Goal: Task Accomplishment & Management: Manage account settings

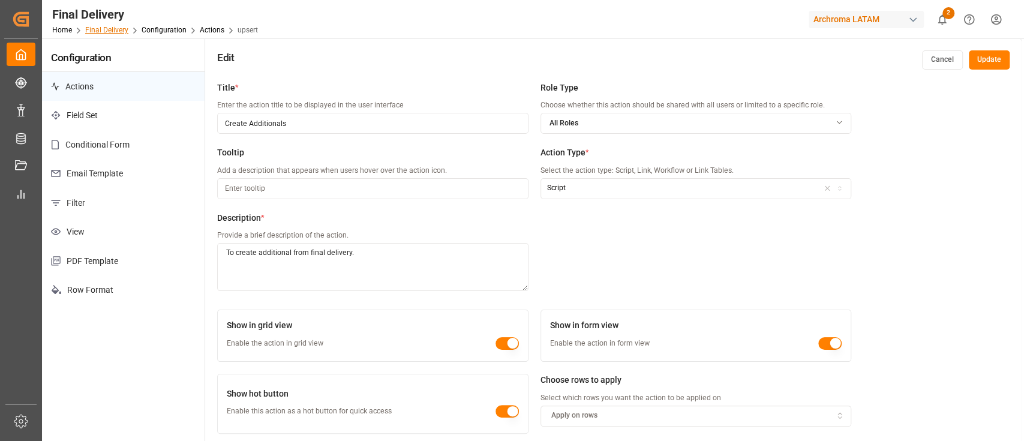
click at [107, 29] on link "Final Delivery" at bounding box center [106, 30] width 43 height 8
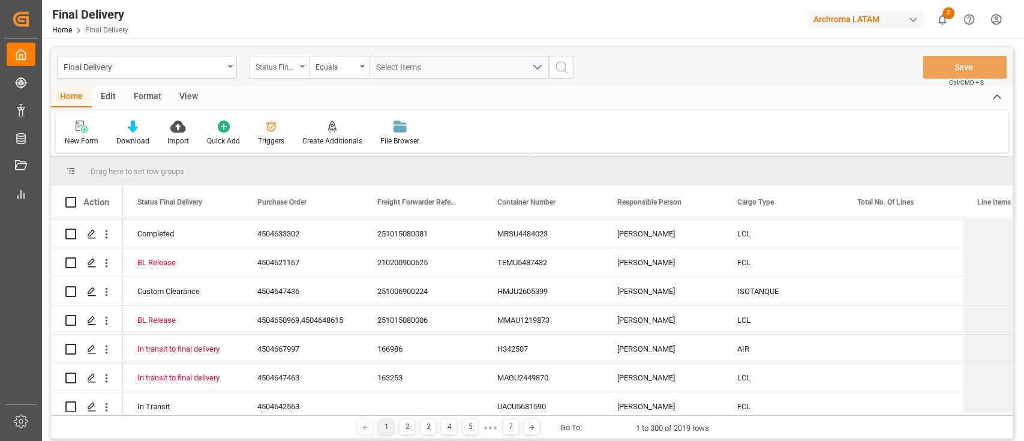
click at [279, 63] on div "Status Final Delivery" at bounding box center [276, 66] width 41 height 14
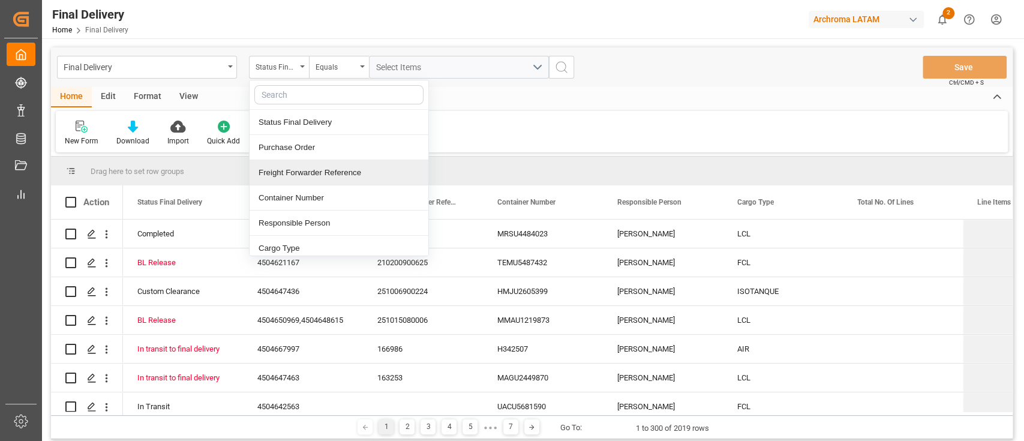
click at [325, 169] on div "Freight Forwarder Reference" at bounding box center [339, 172] width 179 height 25
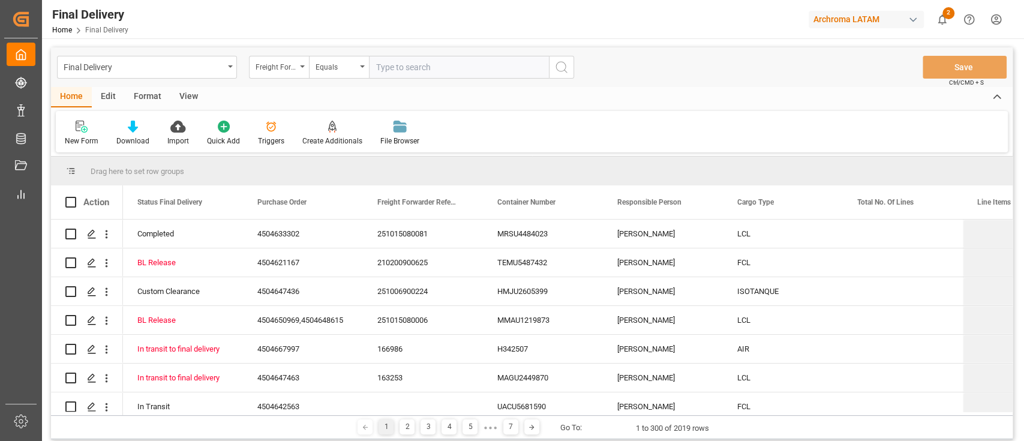
click at [390, 69] on input "text" at bounding box center [459, 67] width 180 height 23
type input "250906900643"
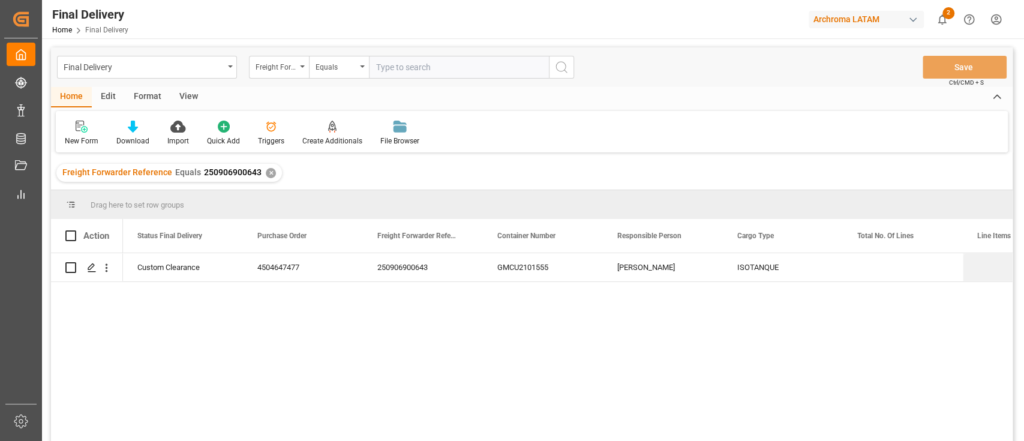
click at [442, 74] on input "text" at bounding box center [459, 67] width 180 height 23
click at [88, 266] on icon "Press SPACE to select this row." at bounding box center [92, 268] width 10 height 10
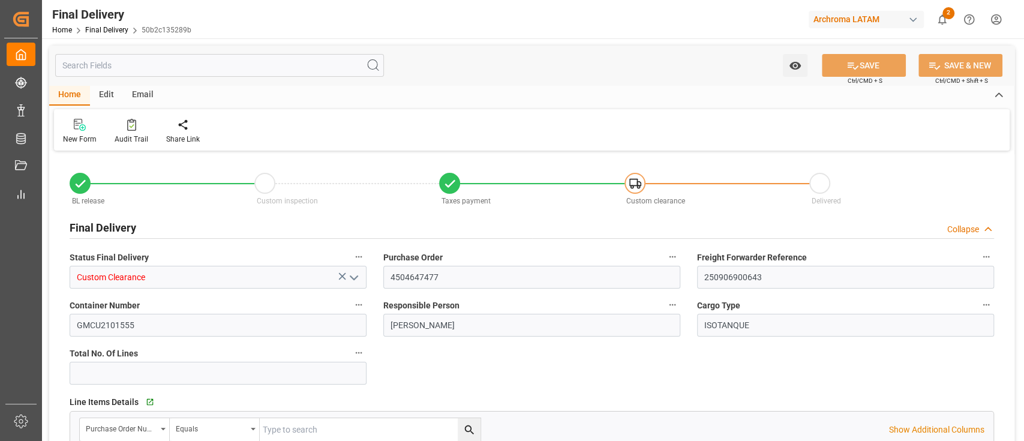
type input "-1"
type input "[DATE]"
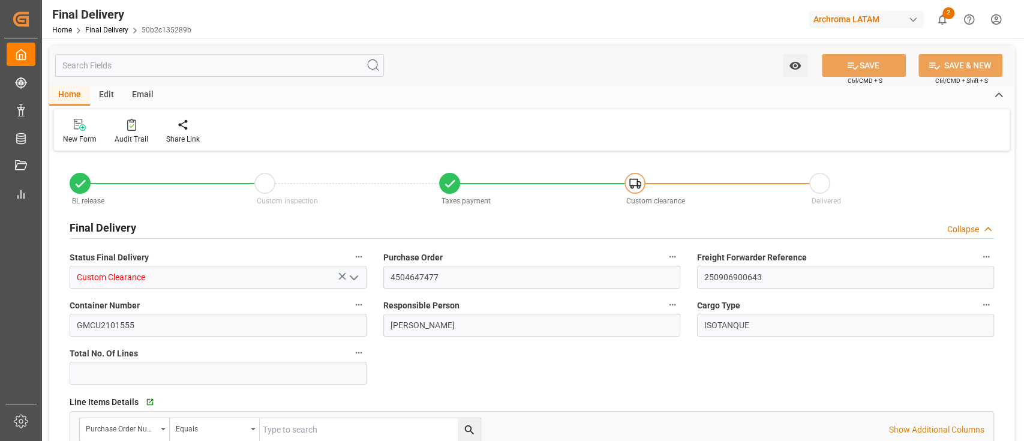
type input "[DATE]"
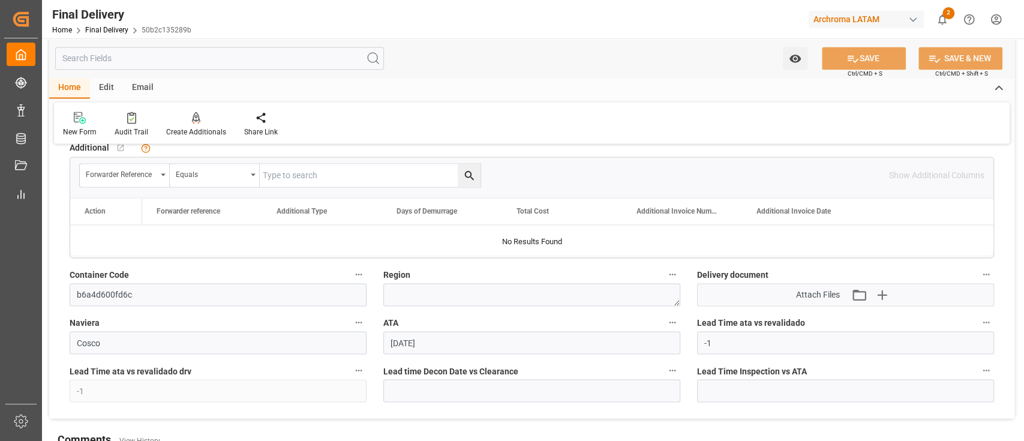
scroll to position [1228, 0]
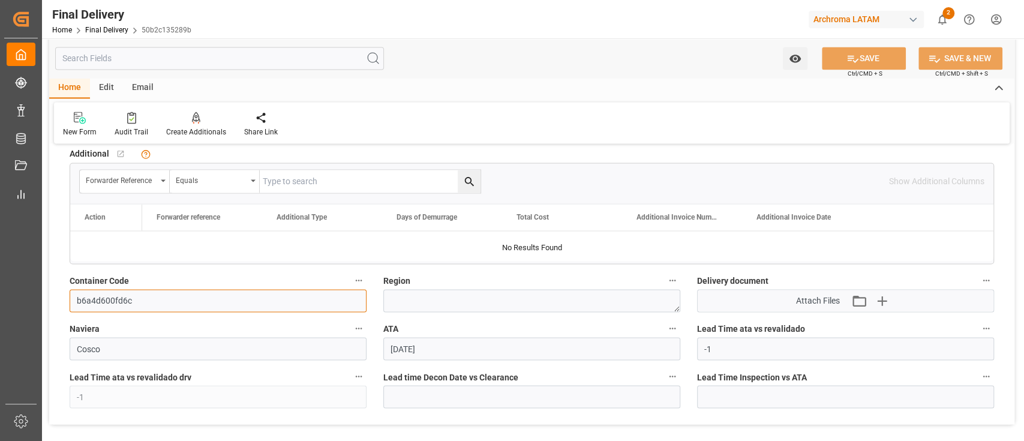
click at [334, 296] on input "b6a4d600fd6c" at bounding box center [218, 300] width 297 height 23
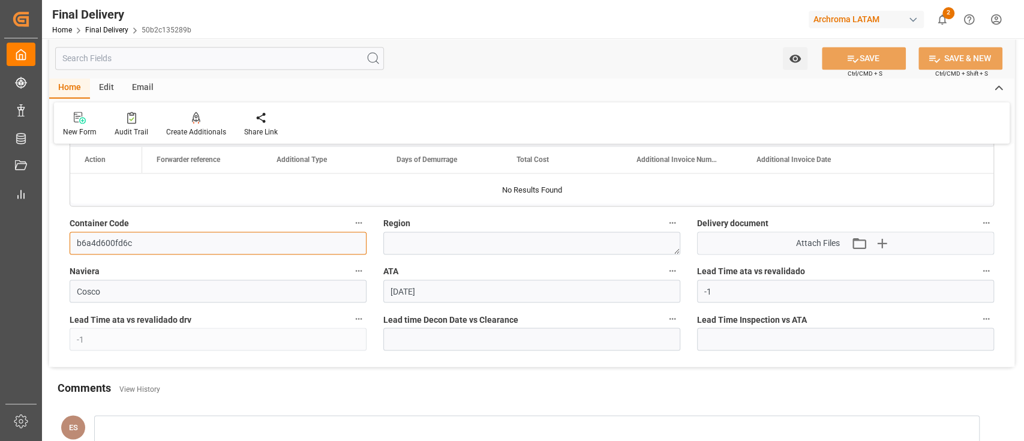
scroll to position [1287, 0]
drag, startPoint x: 215, startPoint y: 237, endPoint x: 38, endPoint y: 226, distance: 176.7
click at [38, 226] on div "Created by potrace 1.15, written by [PERSON_NAME] [DATE]-[DATE] Created by potr…" at bounding box center [512, 220] width 1024 height 441
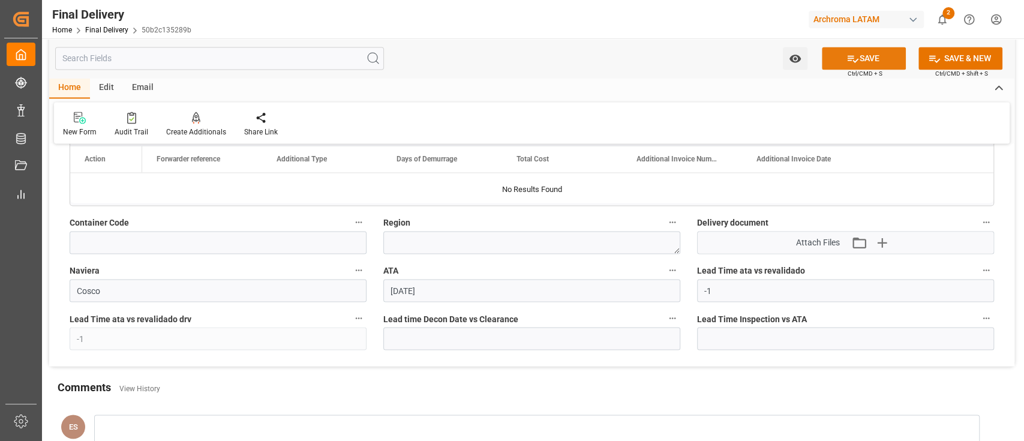
click at [842, 62] on button "SAVE" at bounding box center [864, 58] width 84 height 23
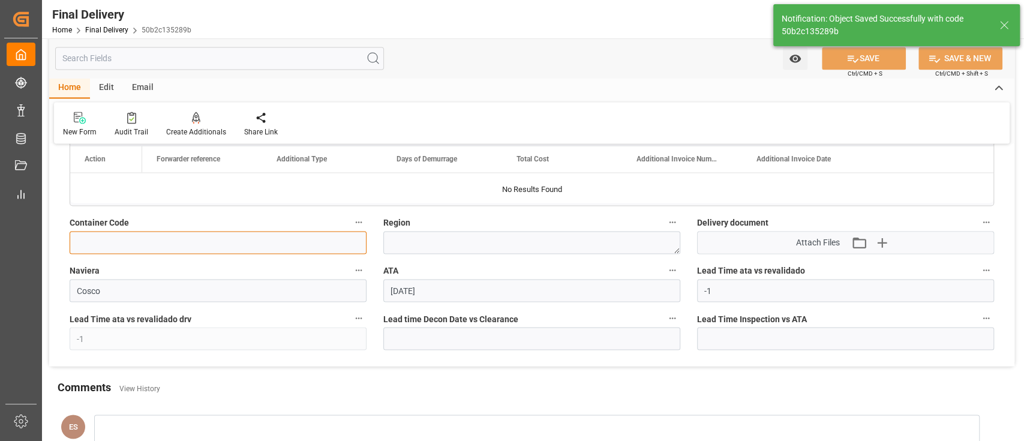
click at [305, 244] on input at bounding box center [218, 242] width 297 height 23
paste input "b6a4d600fd6c"
type input "b6a4d600fd6c"
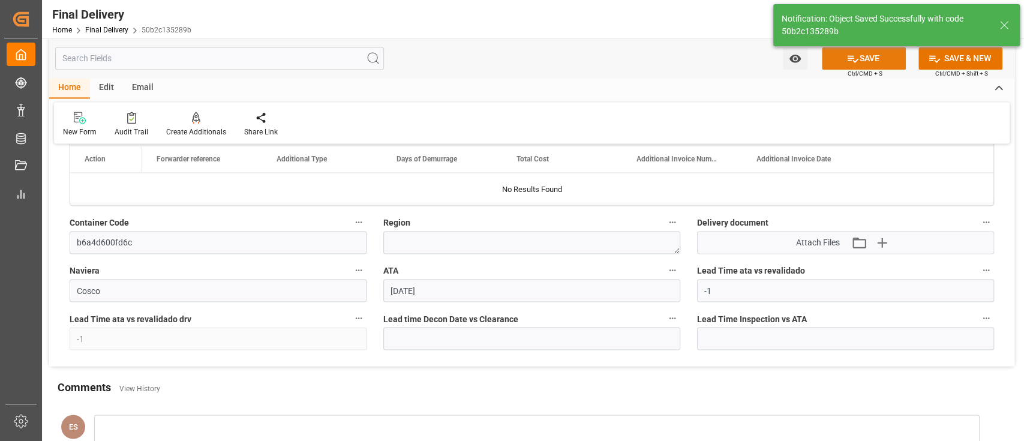
click at [861, 50] on button "SAVE" at bounding box center [864, 58] width 84 height 23
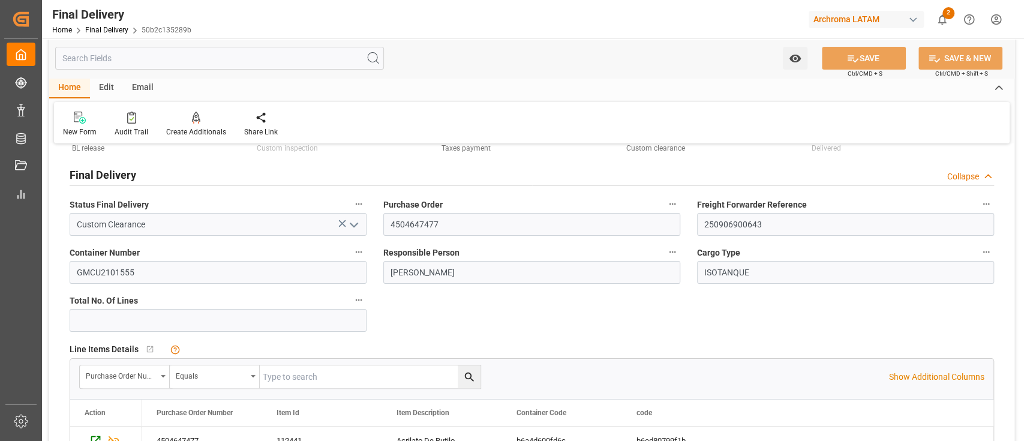
scroll to position [0, 0]
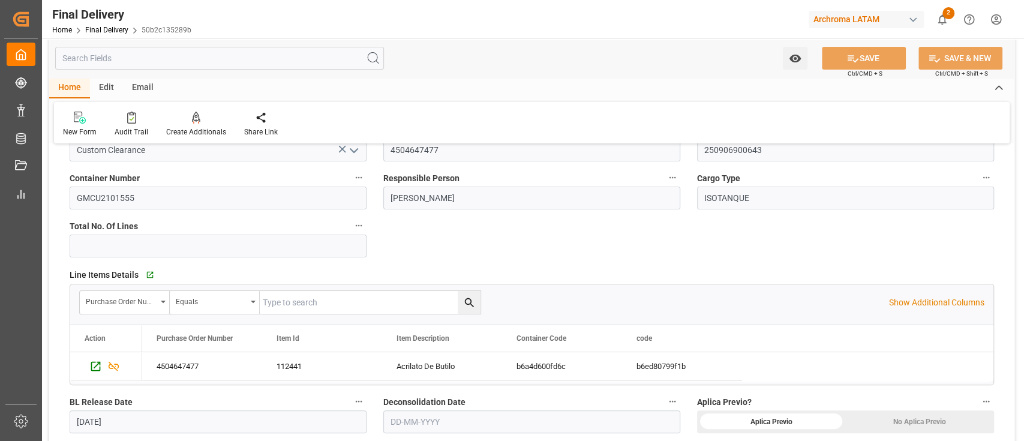
scroll to position [7, 0]
